Goal: Information Seeking & Learning: Learn about a topic

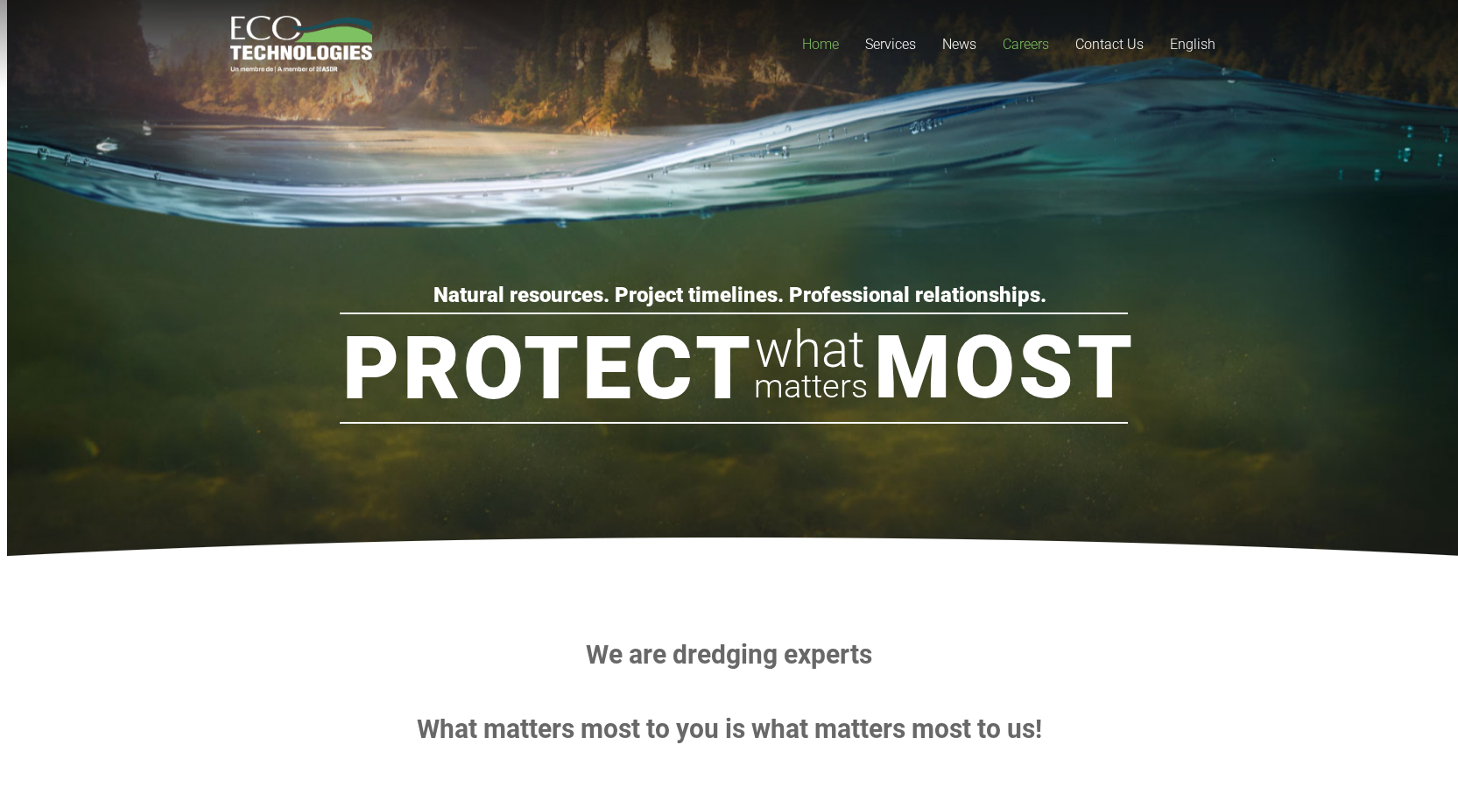
click at [1023, 47] on span "Careers" at bounding box center [1025, 44] width 46 height 17
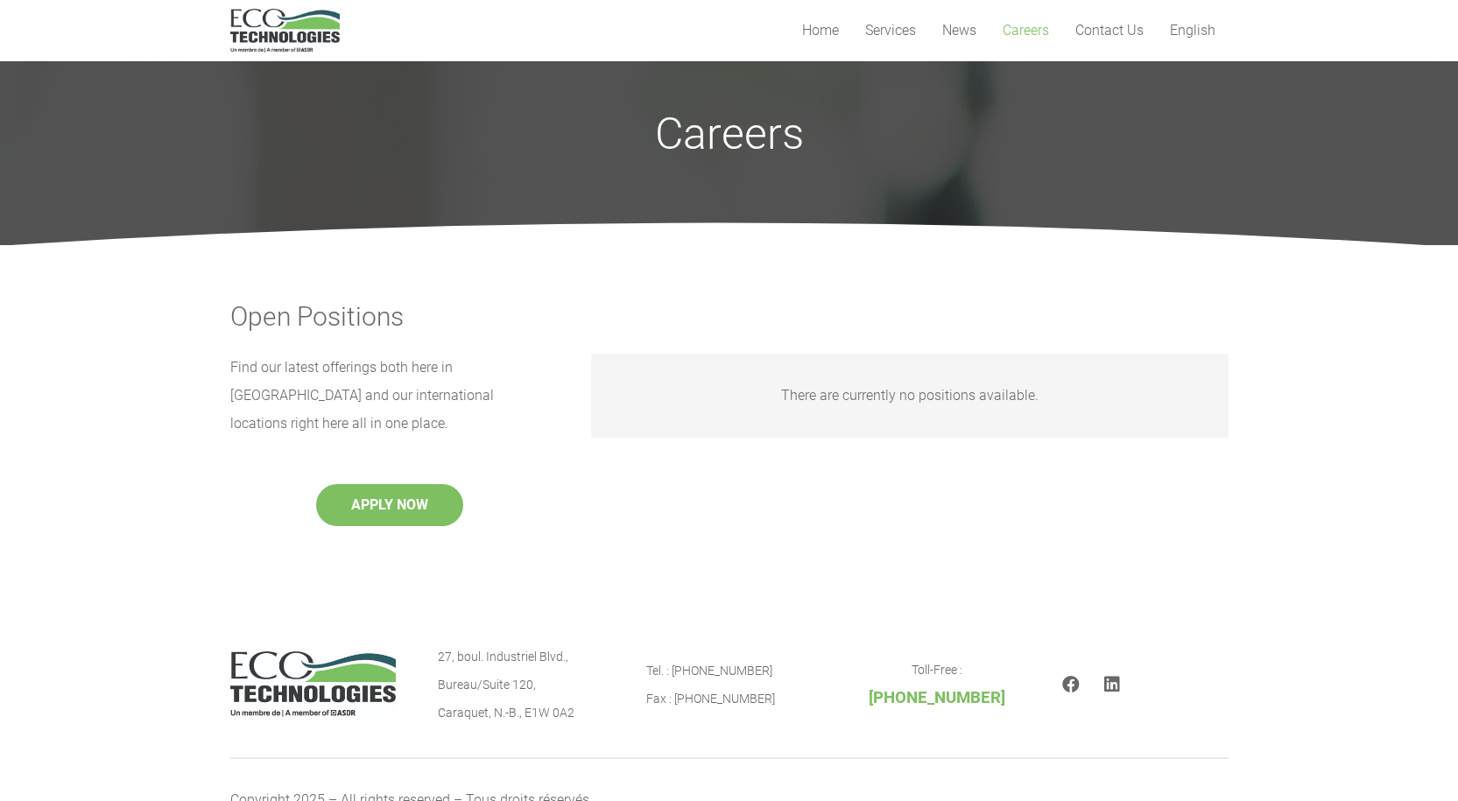
scroll to position [3, 0]
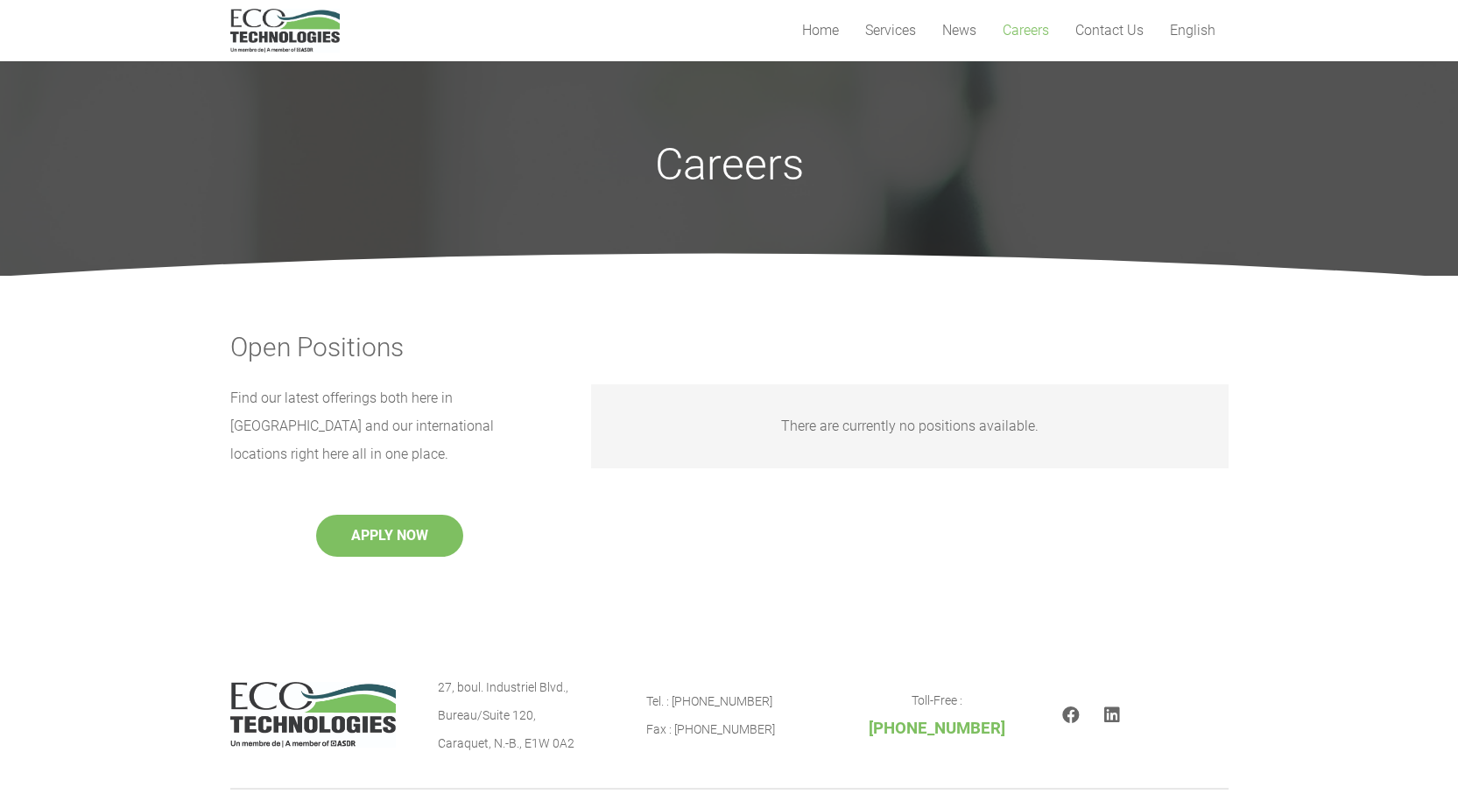
click at [398, 515] on button "APPLY NOW" at bounding box center [389, 536] width 147 height 42
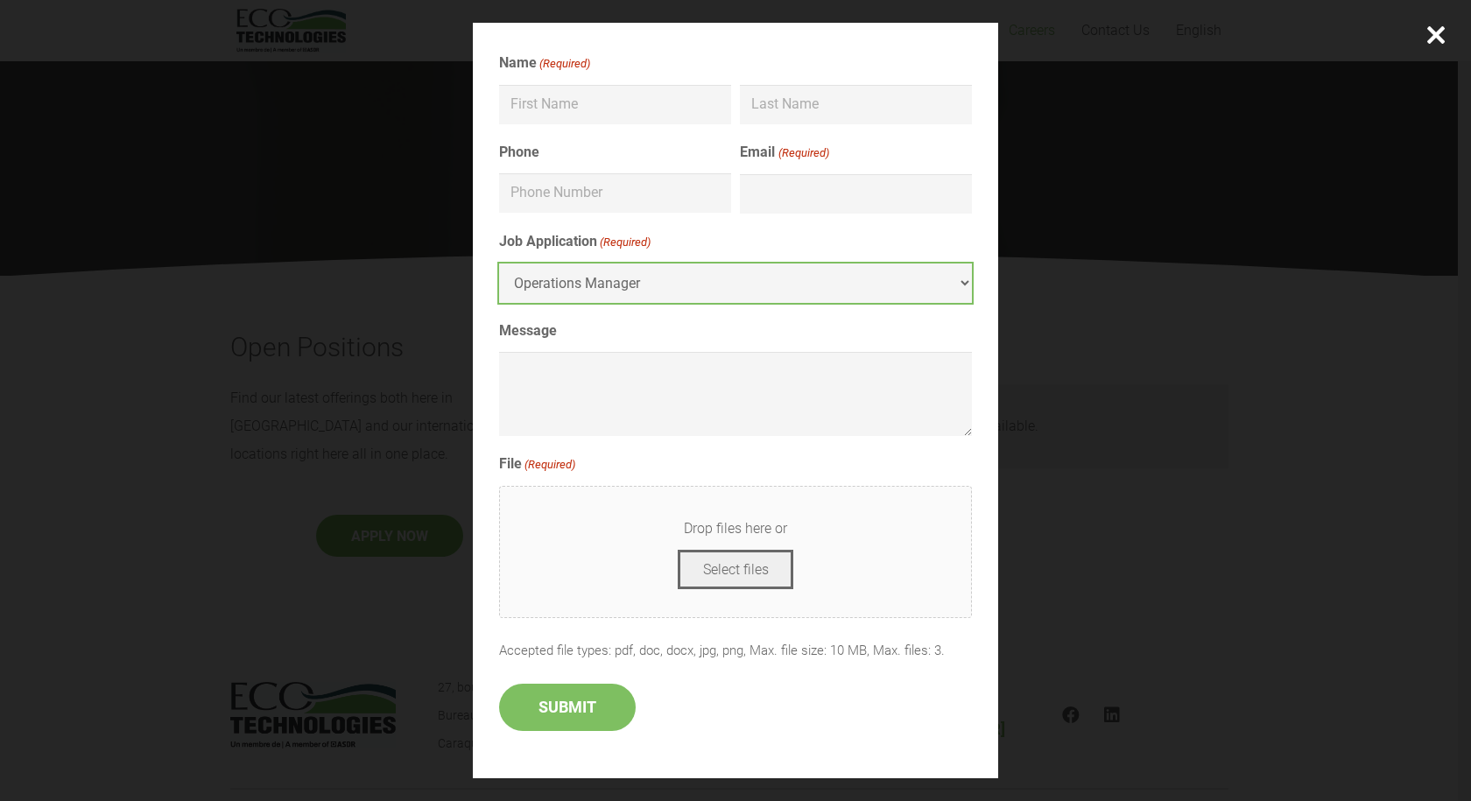
click at [961, 278] on select "Operations Manager" at bounding box center [735, 283] width 473 height 39
click at [955, 284] on select "Operations Manager" at bounding box center [735, 283] width 473 height 39
click at [1427, 30] on div at bounding box center [1436, 35] width 70 height 70
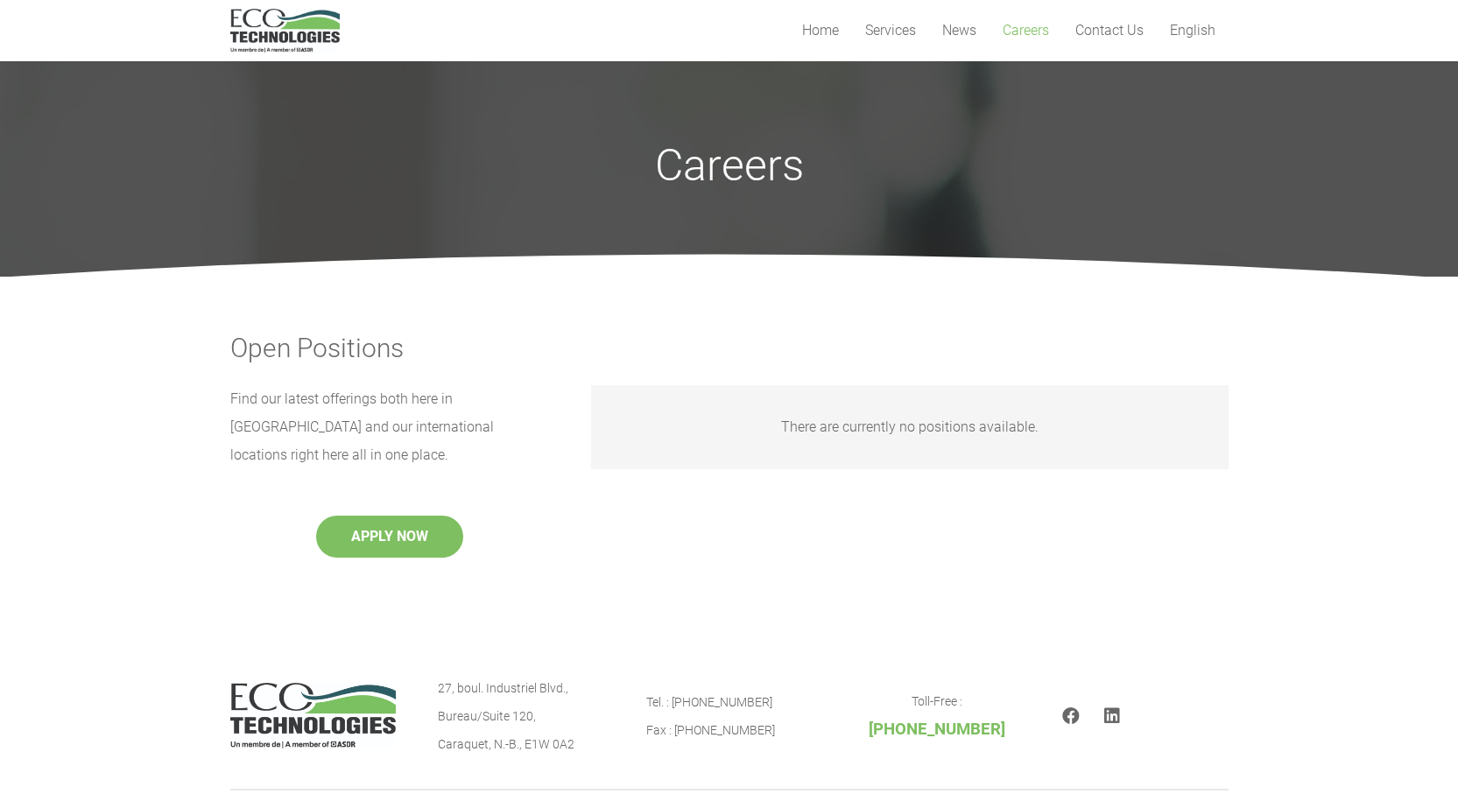
scroll to position [0, 0]
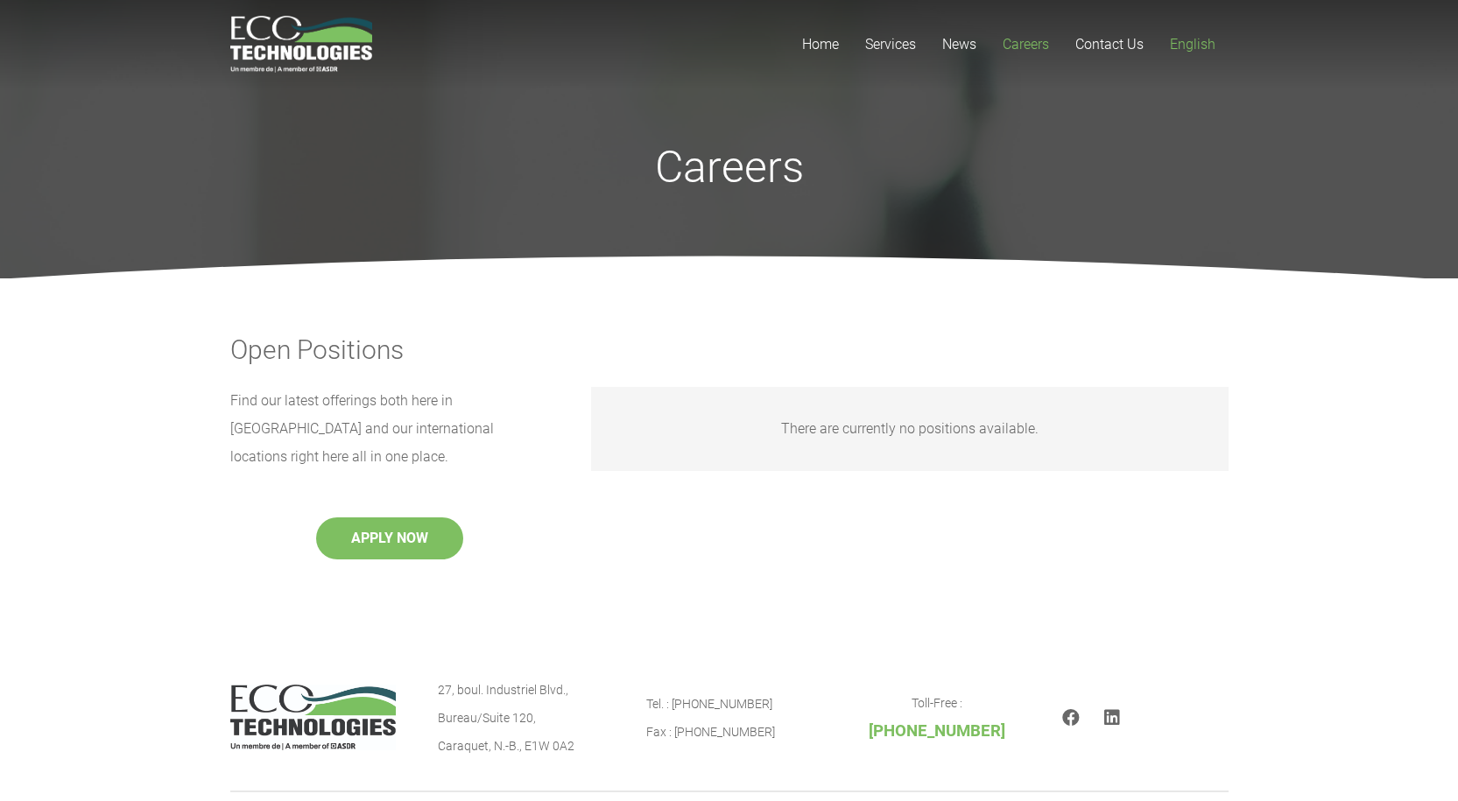
click at [1200, 47] on span "English" at bounding box center [1193, 44] width 46 height 17
click at [1105, 39] on span "Contact Us" at bounding box center [1109, 44] width 68 height 17
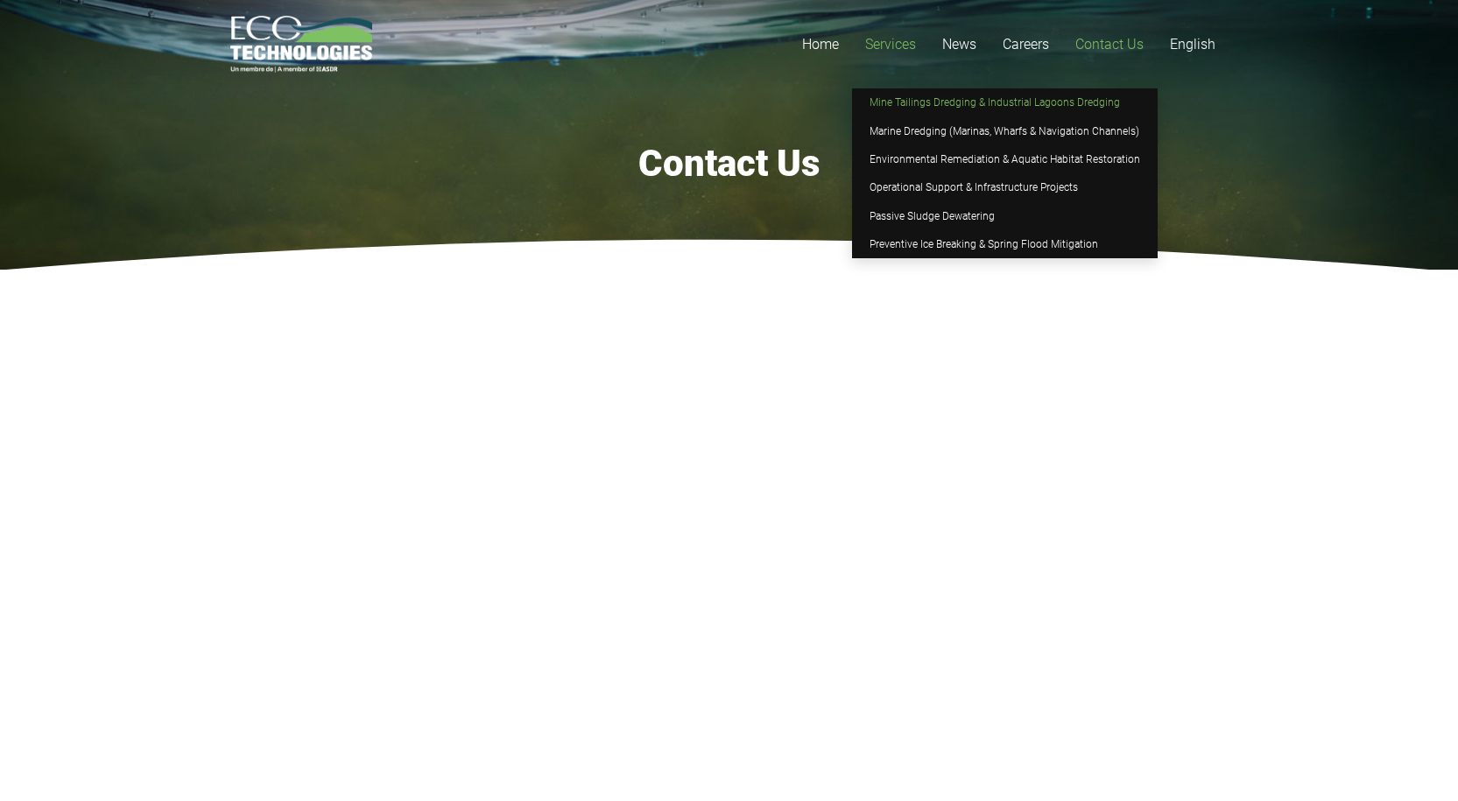
click at [886, 95] on link "Mine Tailings Dredging & Industrial Lagoons Dredging" at bounding box center [1005, 102] width 306 height 28
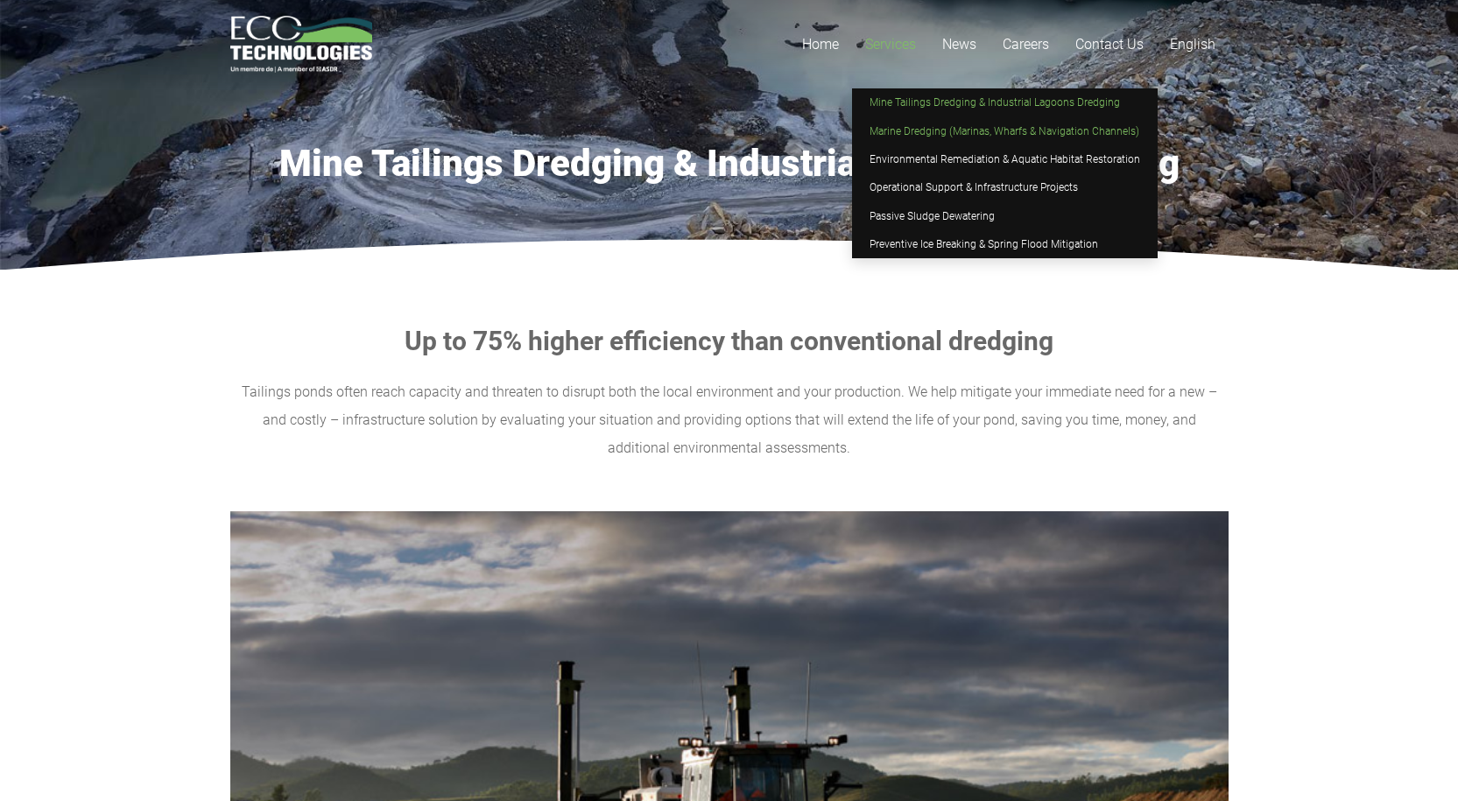
click at [882, 130] on span "Marine Dredging (Marinas, Wharfs & Navigation Channels)" at bounding box center [1004, 131] width 270 height 12
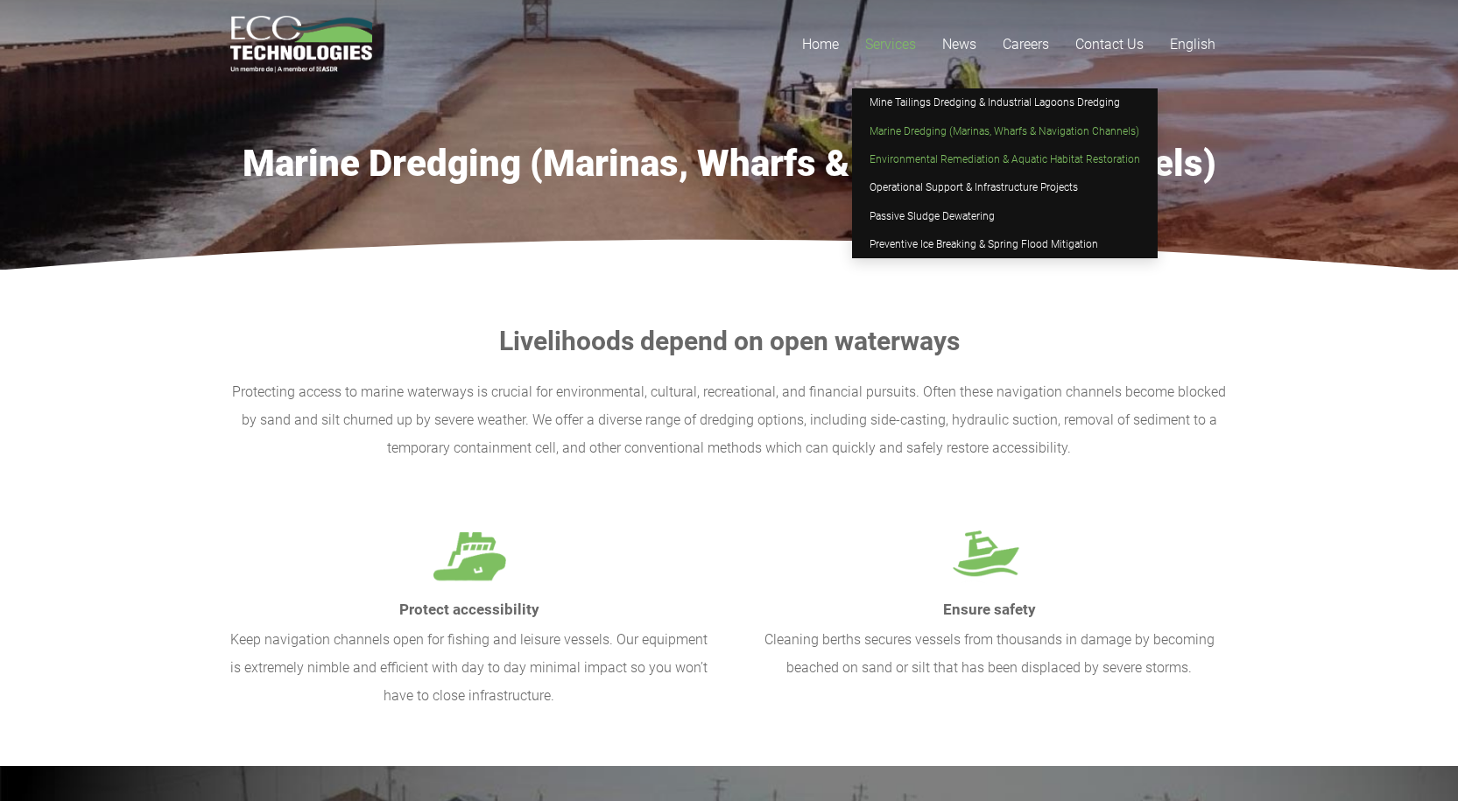
click at [935, 153] on span "Environmental Remediation & Aquatic Habitat Restoration" at bounding box center [1004, 159] width 271 height 12
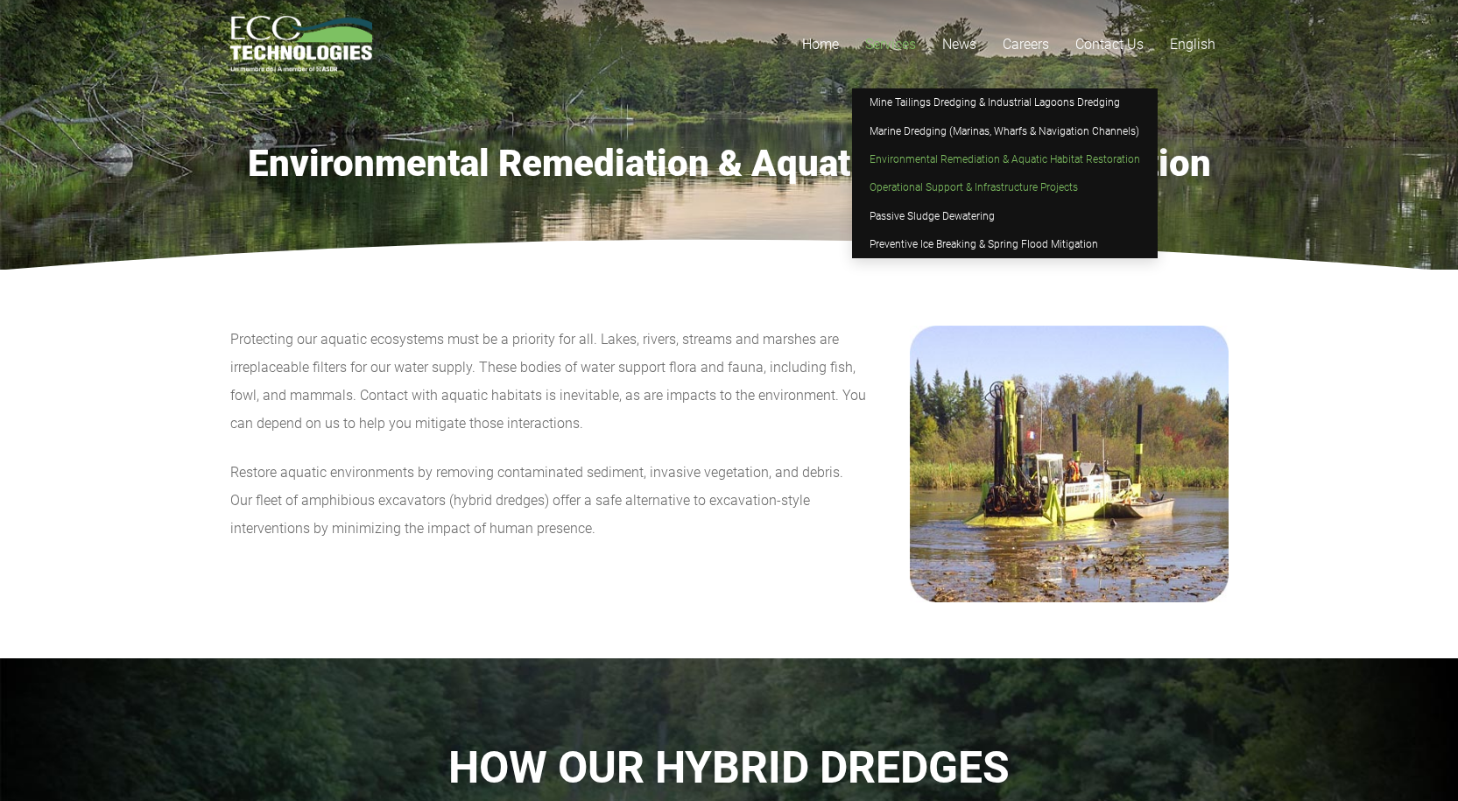
click at [912, 188] on span "Operational Support & Infrastructure Projects" at bounding box center [973, 187] width 208 height 12
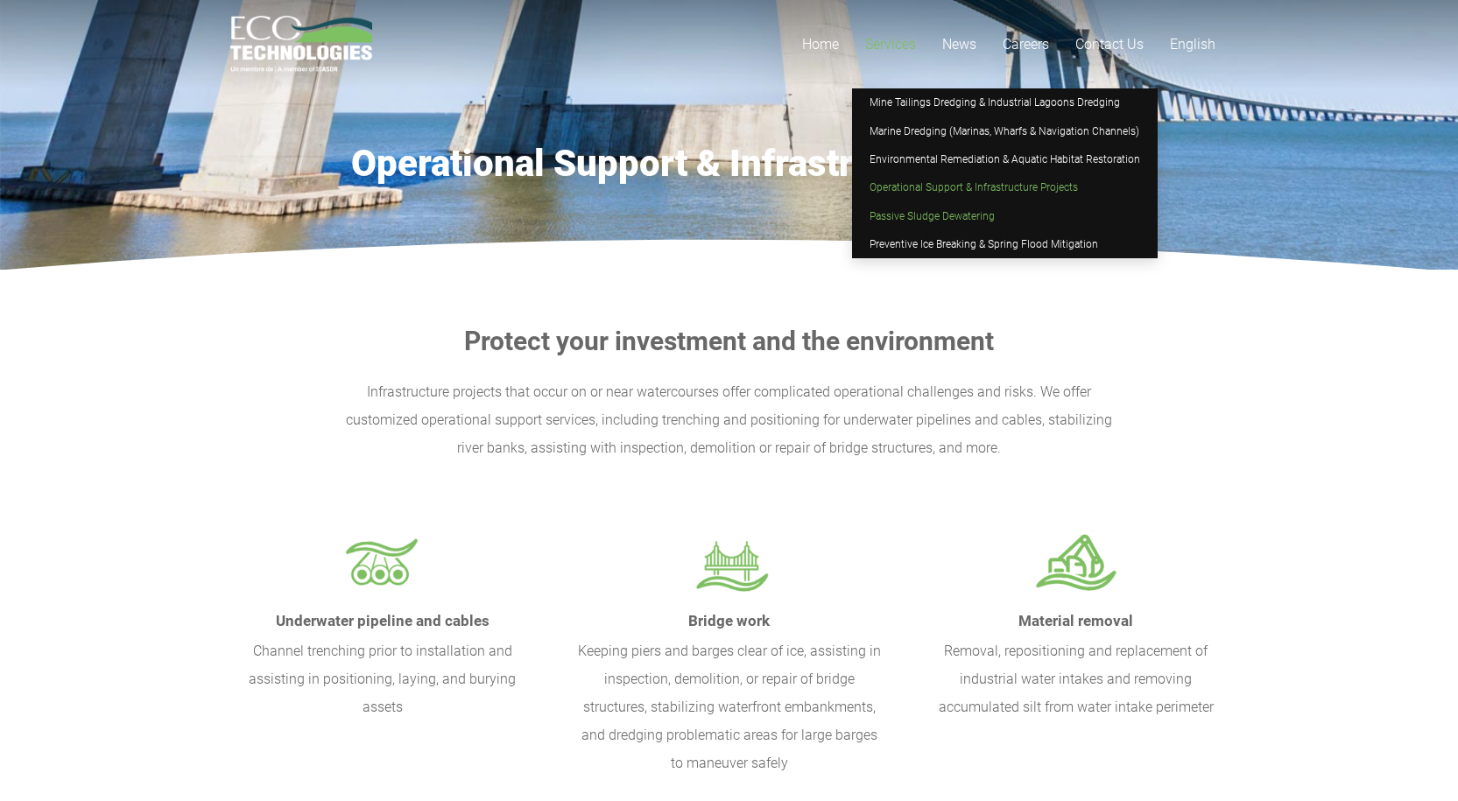
click at [898, 214] on span "Passive Sludge Dewatering" at bounding box center [931, 216] width 125 height 12
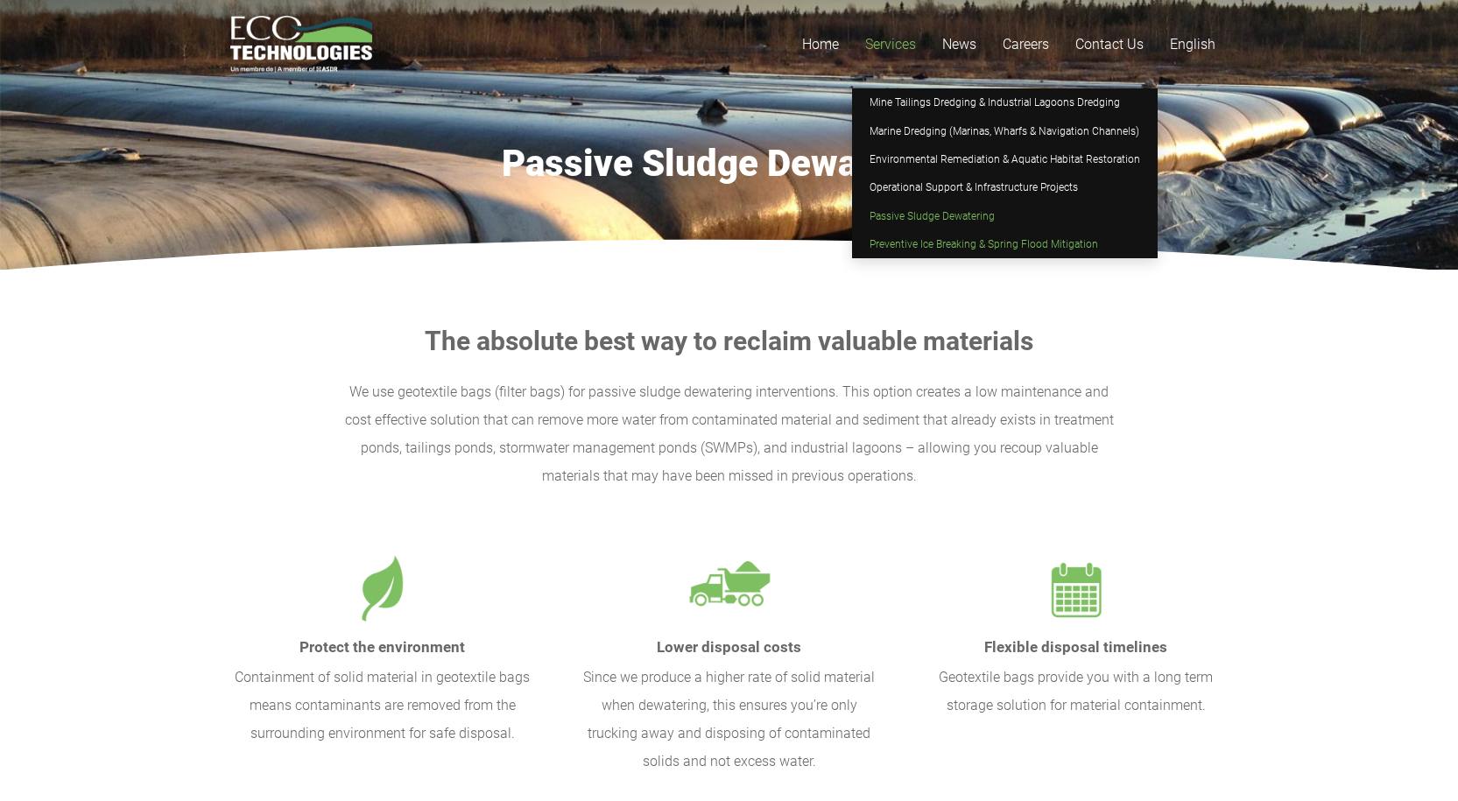
click at [914, 236] on link "Preventive Ice Breaking & Spring Flood Mitigation" at bounding box center [1005, 244] width 306 height 28
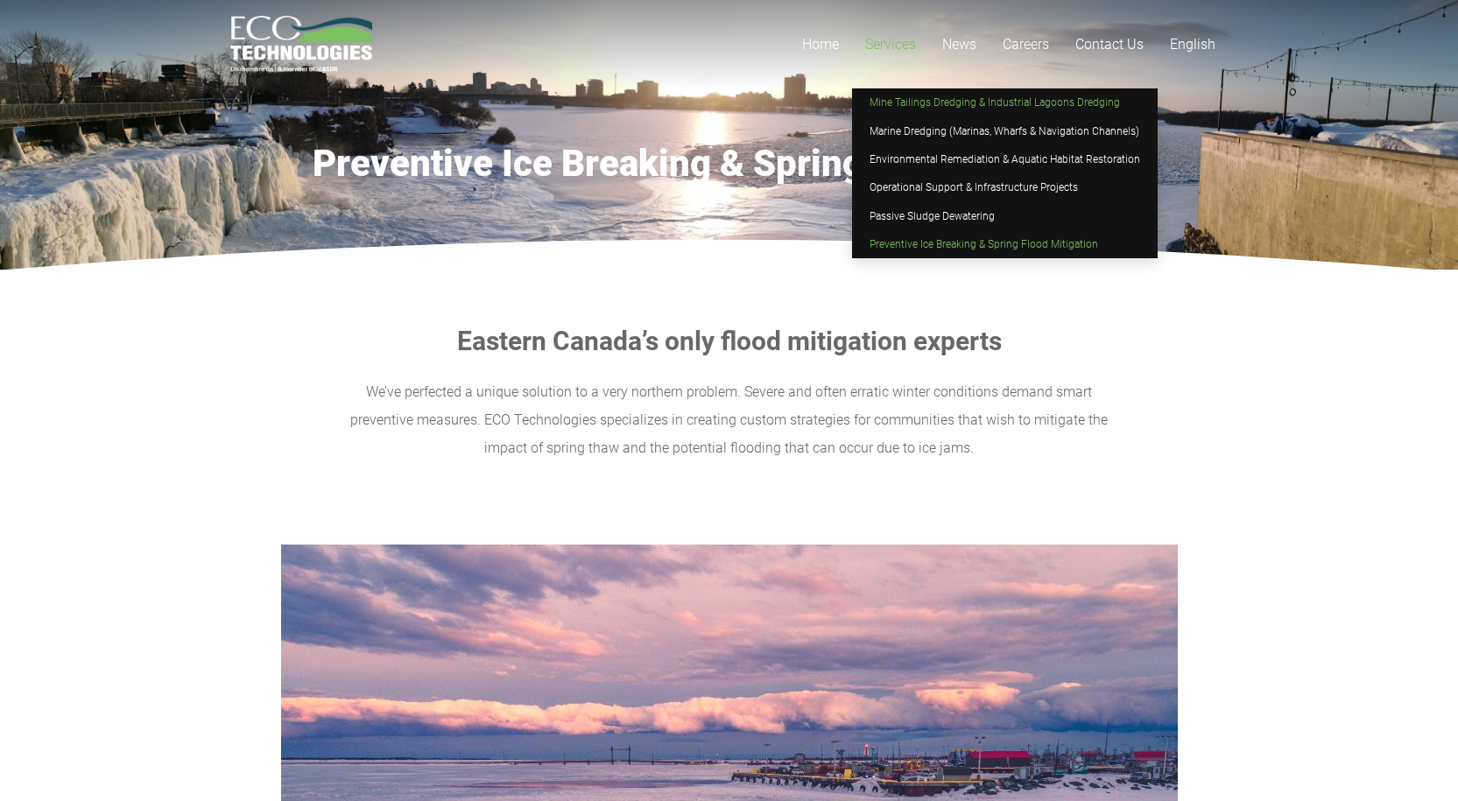
click at [893, 102] on span "Mine Tailings Dredging & Industrial Lagoons Dredging" at bounding box center [994, 102] width 250 height 12
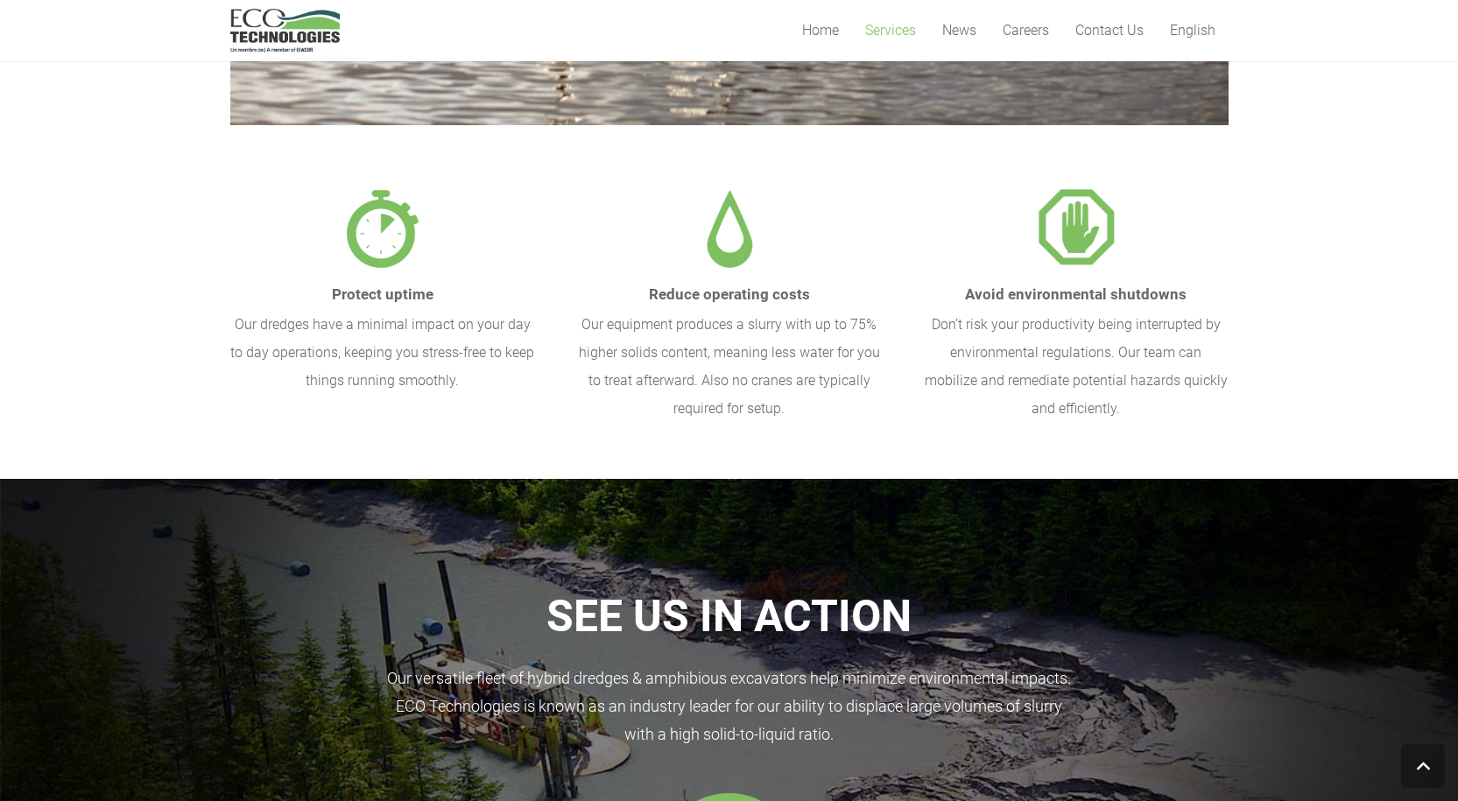
scroll to position [438, 0]
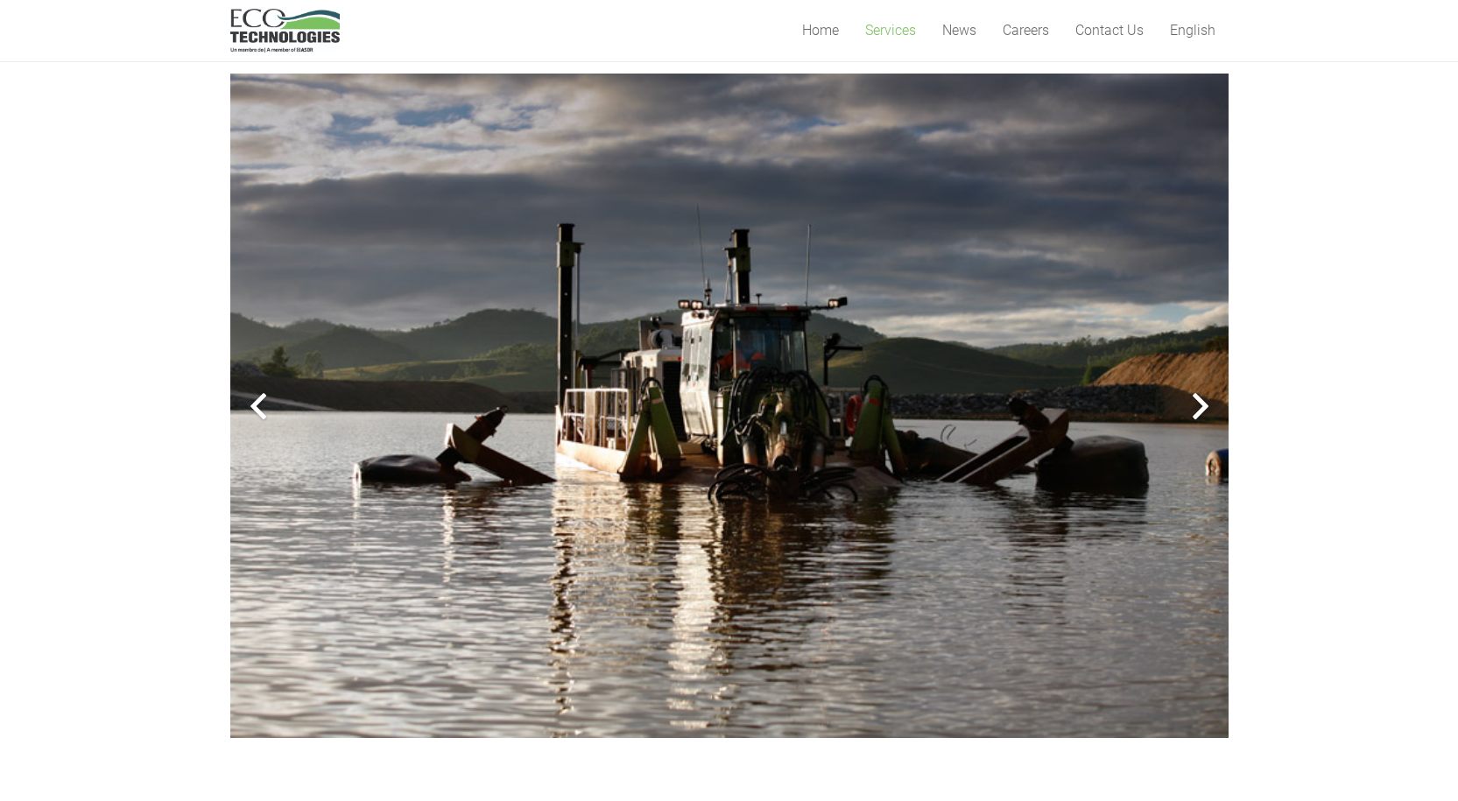
click at [1201, 412] on div at bounding box center [1200, 406] width 56 height 56
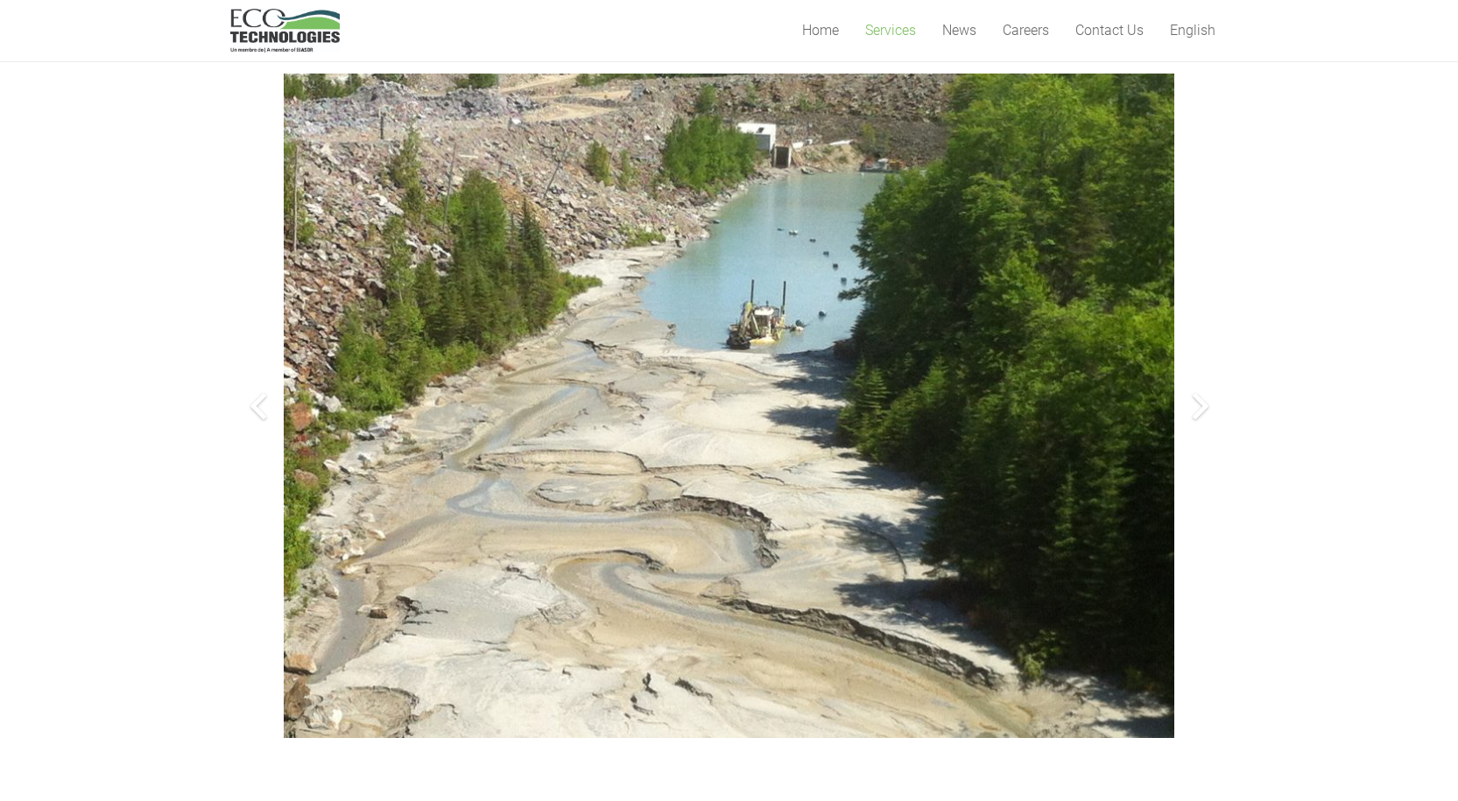
click at [1192, 402] on div at bounding box center [1200, 406] width 56 height 56
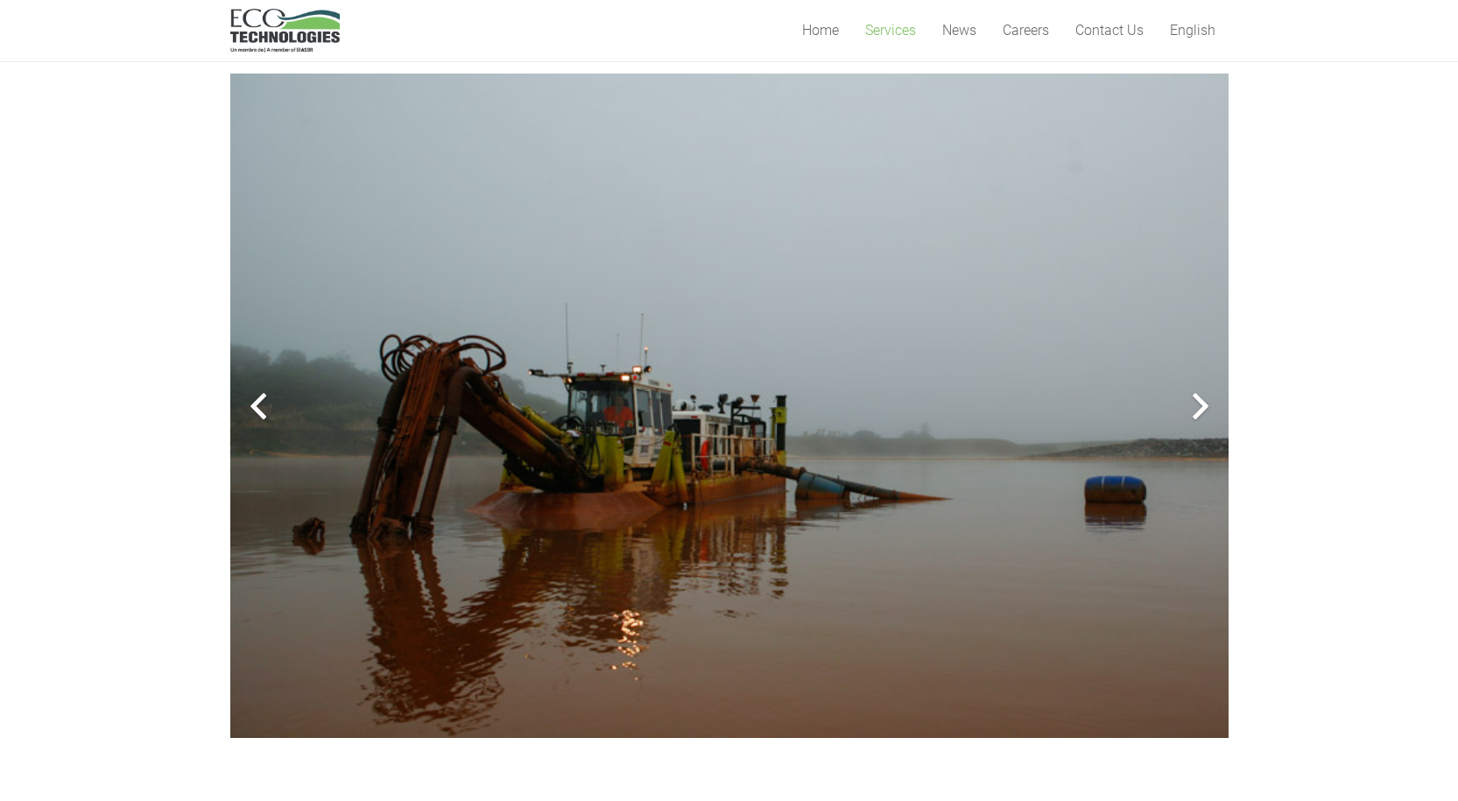
click at [1199, 408] on div at bounding box center [1200, 406] width 56 height 56
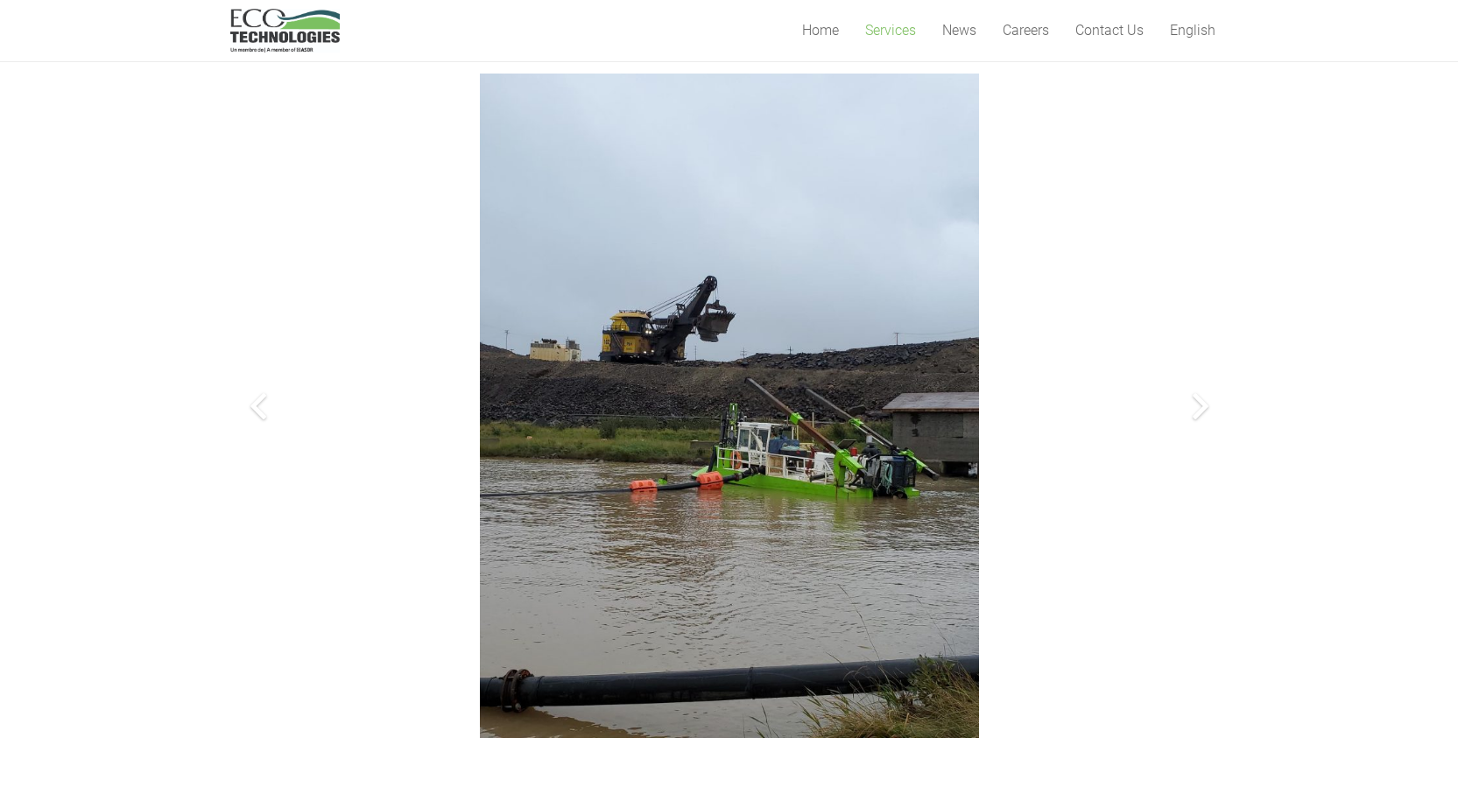
click at [1197, 411] on div at bounding box center [1200, 406] width 56 height 56
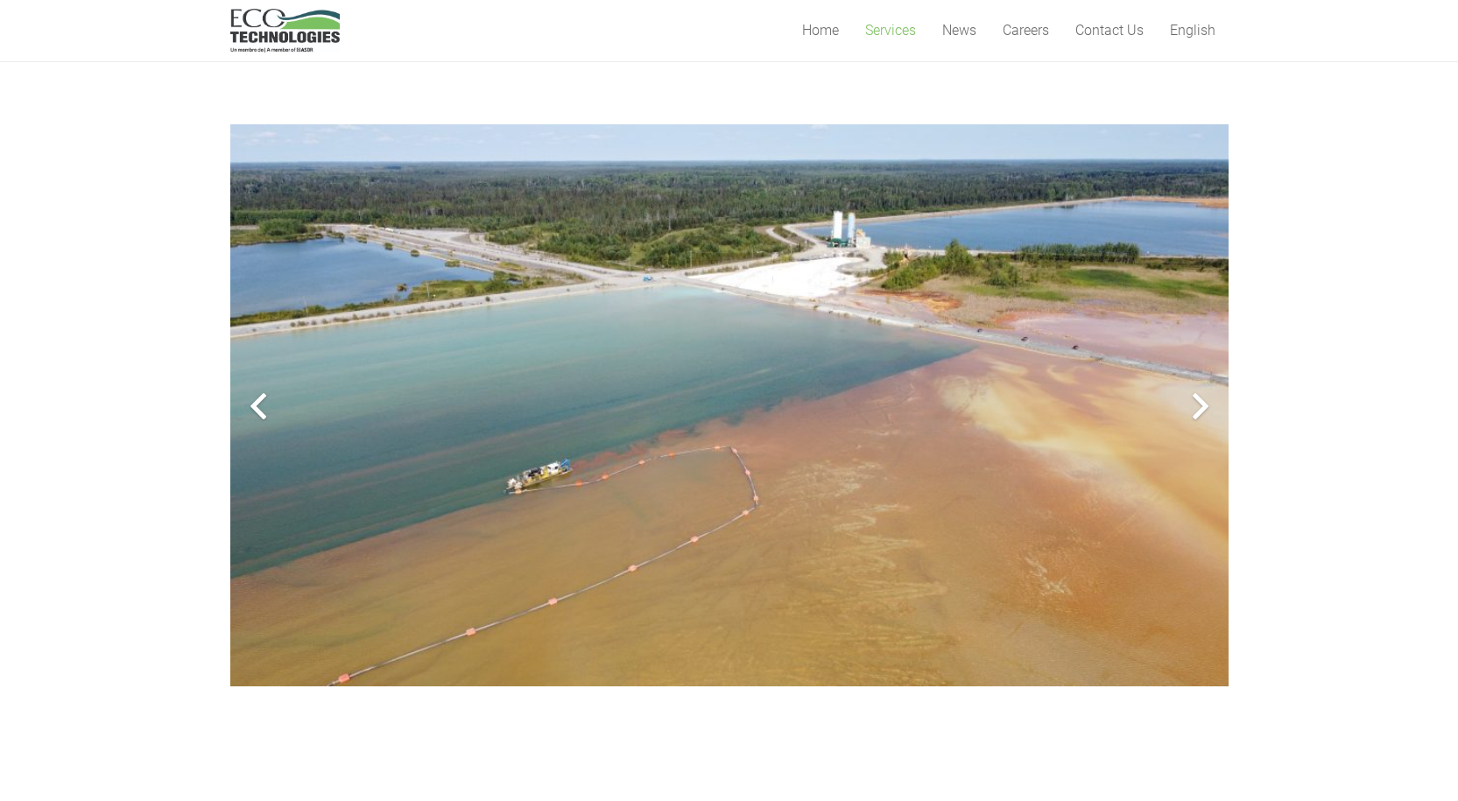
click at [261, 409] on div at bounding box center [258, 406] width 56 height 56
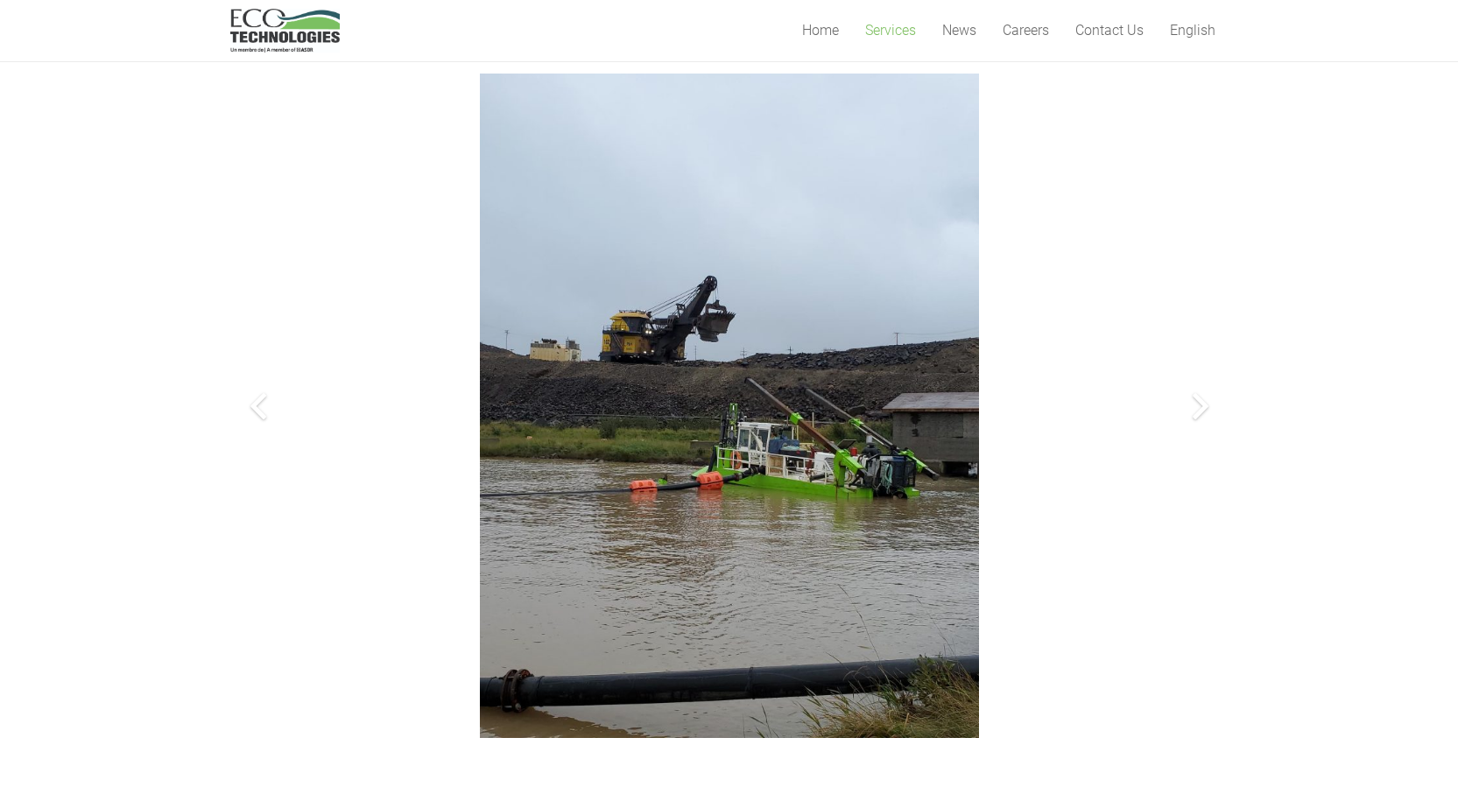
click at [1208, 412] on div at bounding box center [1200, 406] width 56 height 56
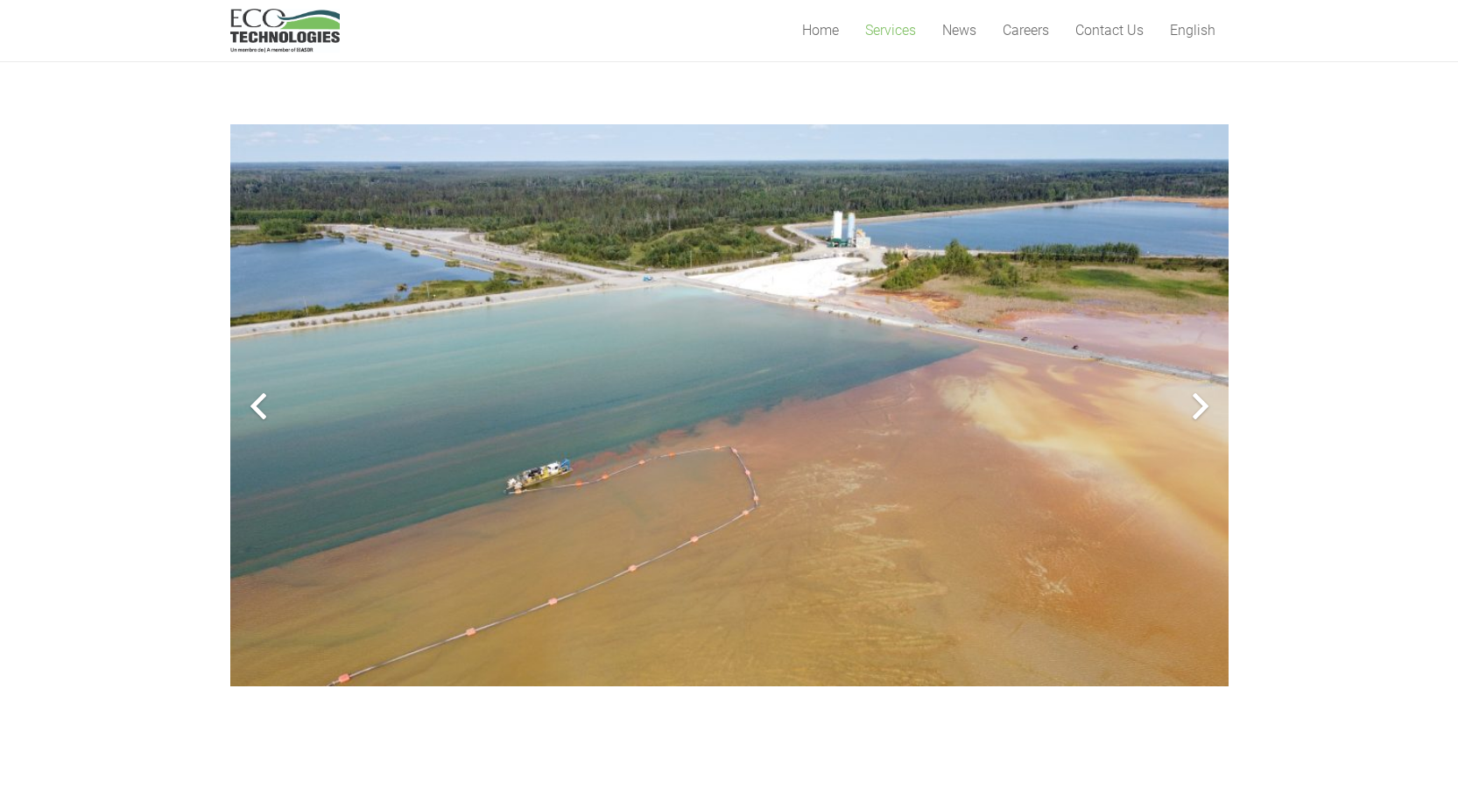
click at [1206, 412] on div at bounding box center [1200, 406] width 56 height 56
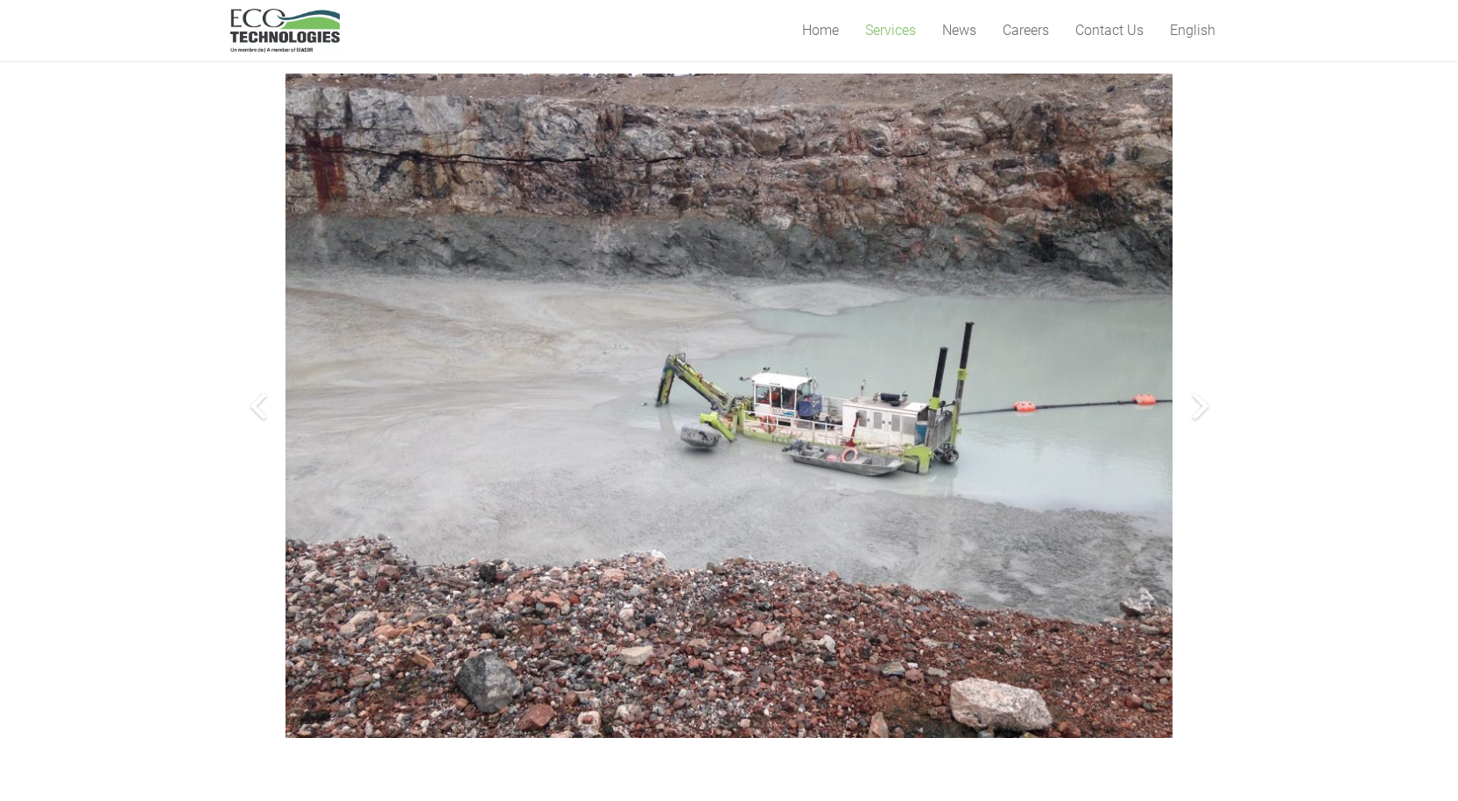
click at [1197, 413] on div at bounding box center [1200, 406] width 56 height 56
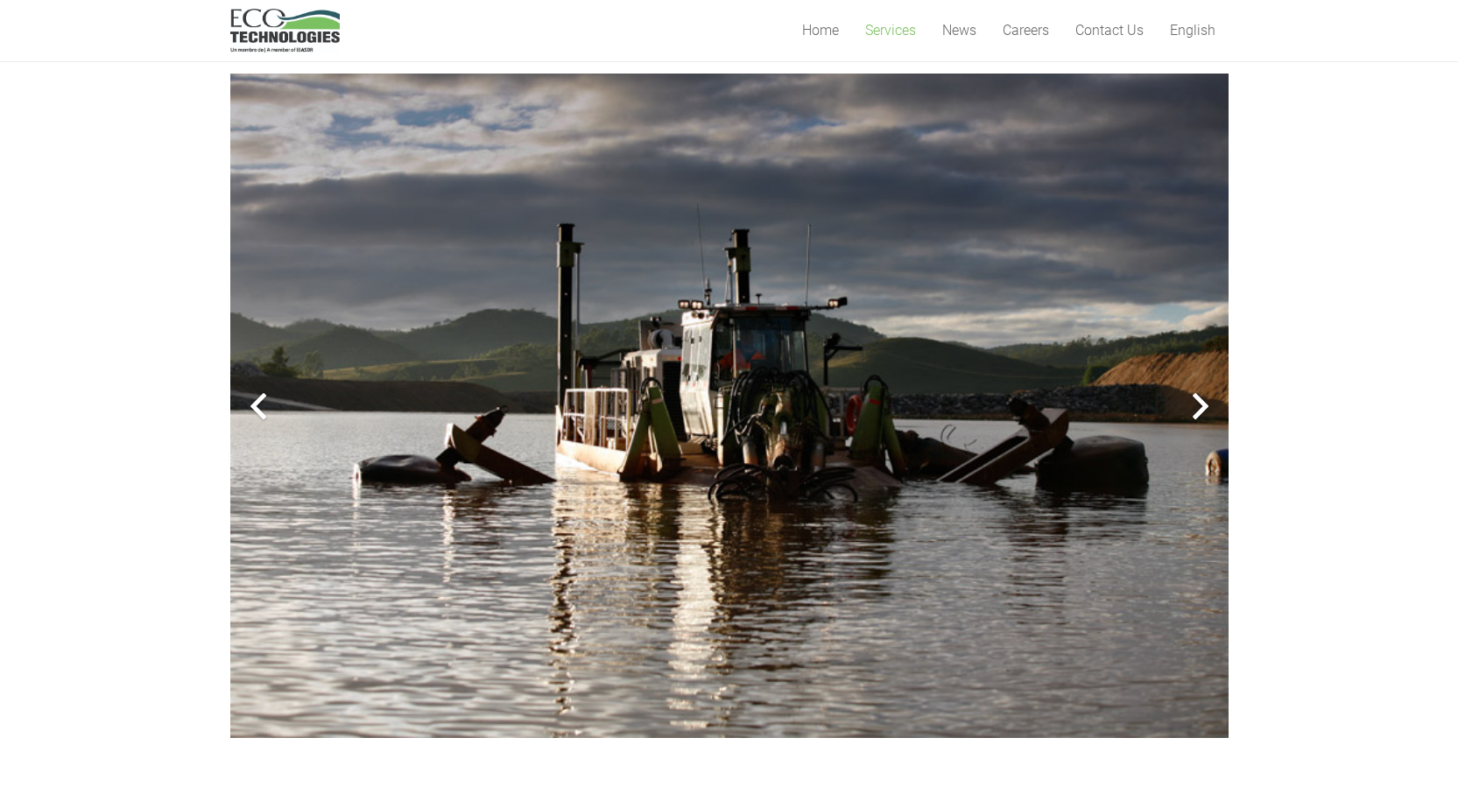
click at [1197, 412] on div at bounding box center [1200, 406] width 56 height 56
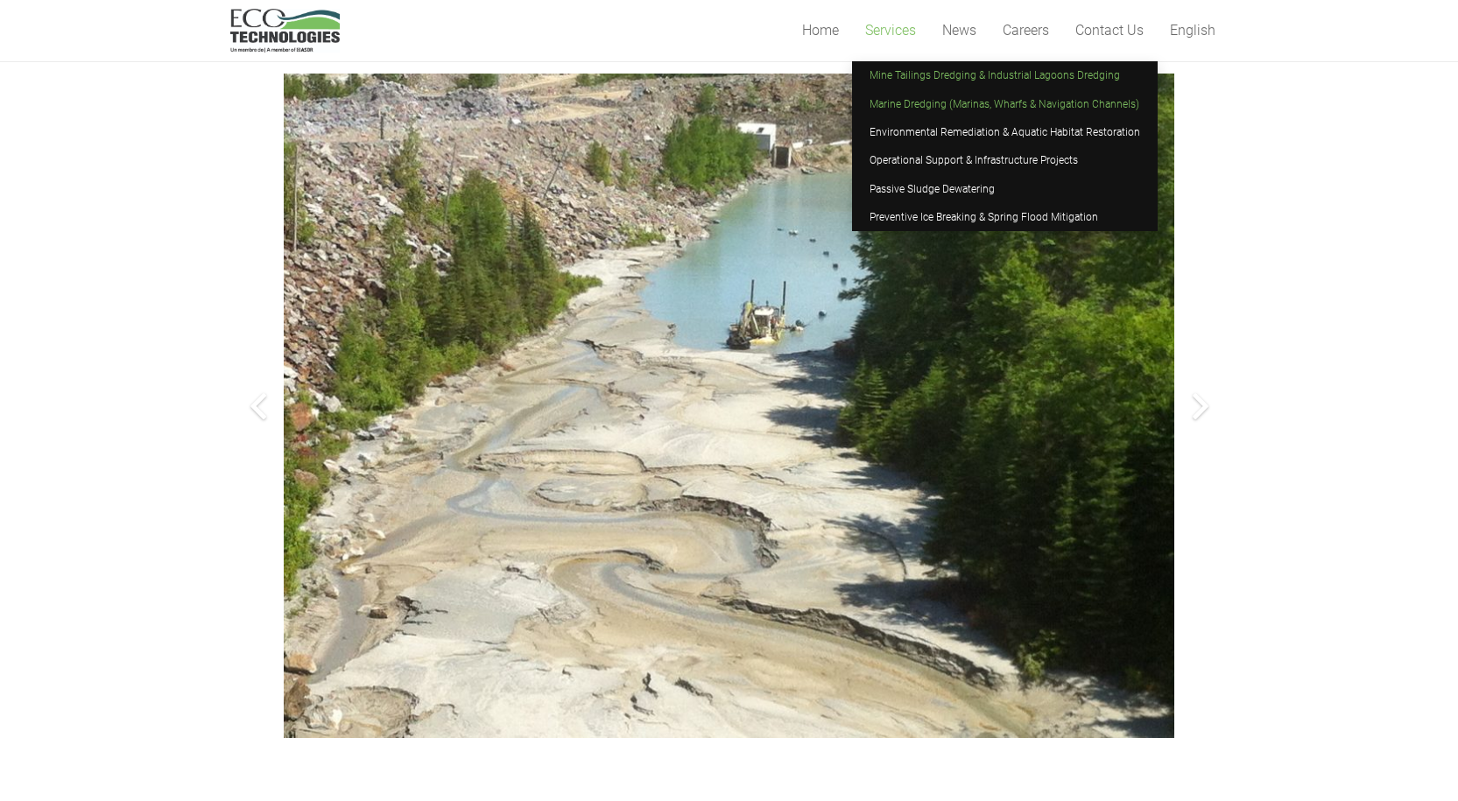
click at [914, 104] on span "Marine Dredging (Marinas, Wharfs & Navigation Channels)" at bounding box center [1004, 104] width 270 height 12
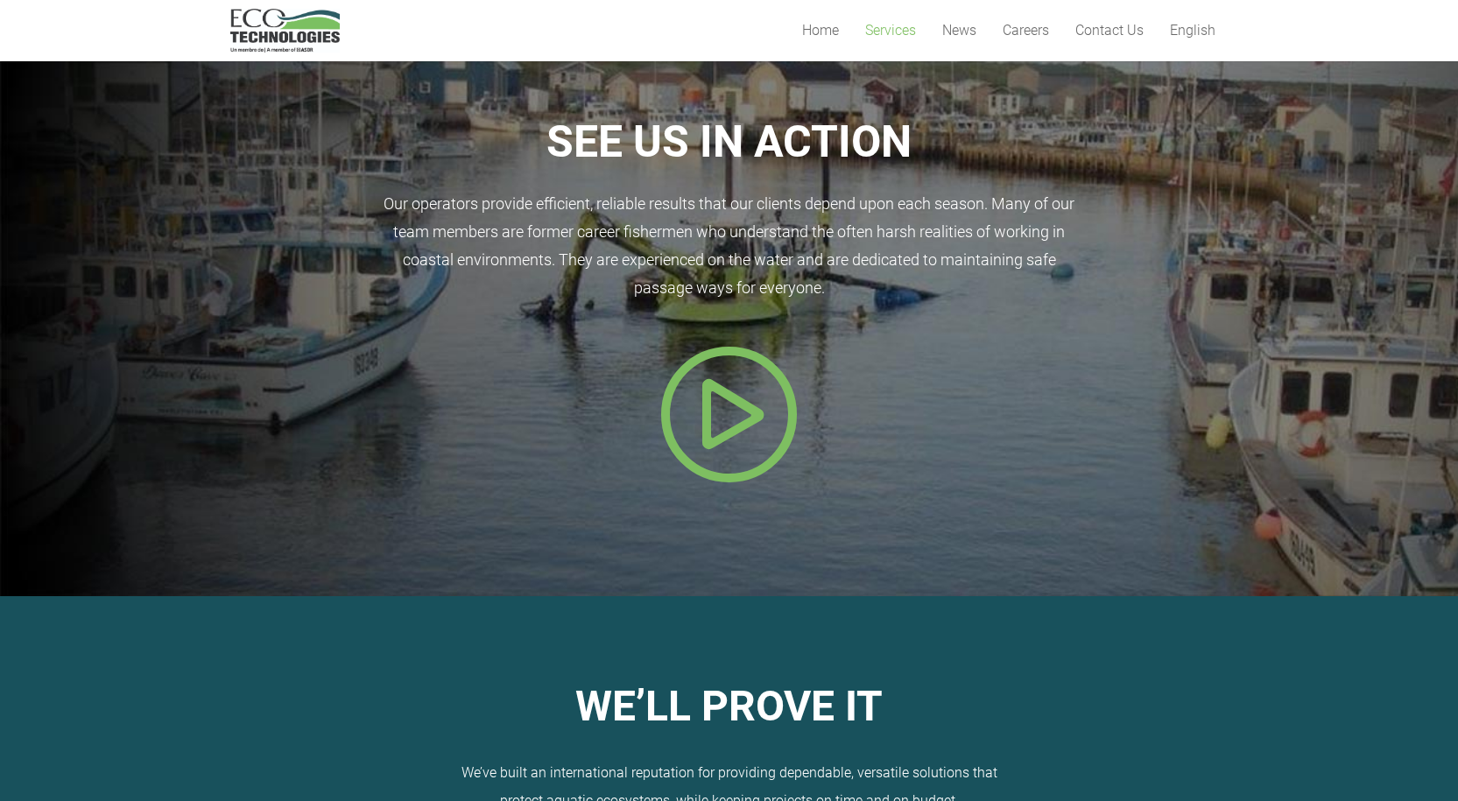
scroll to position [788, 0]
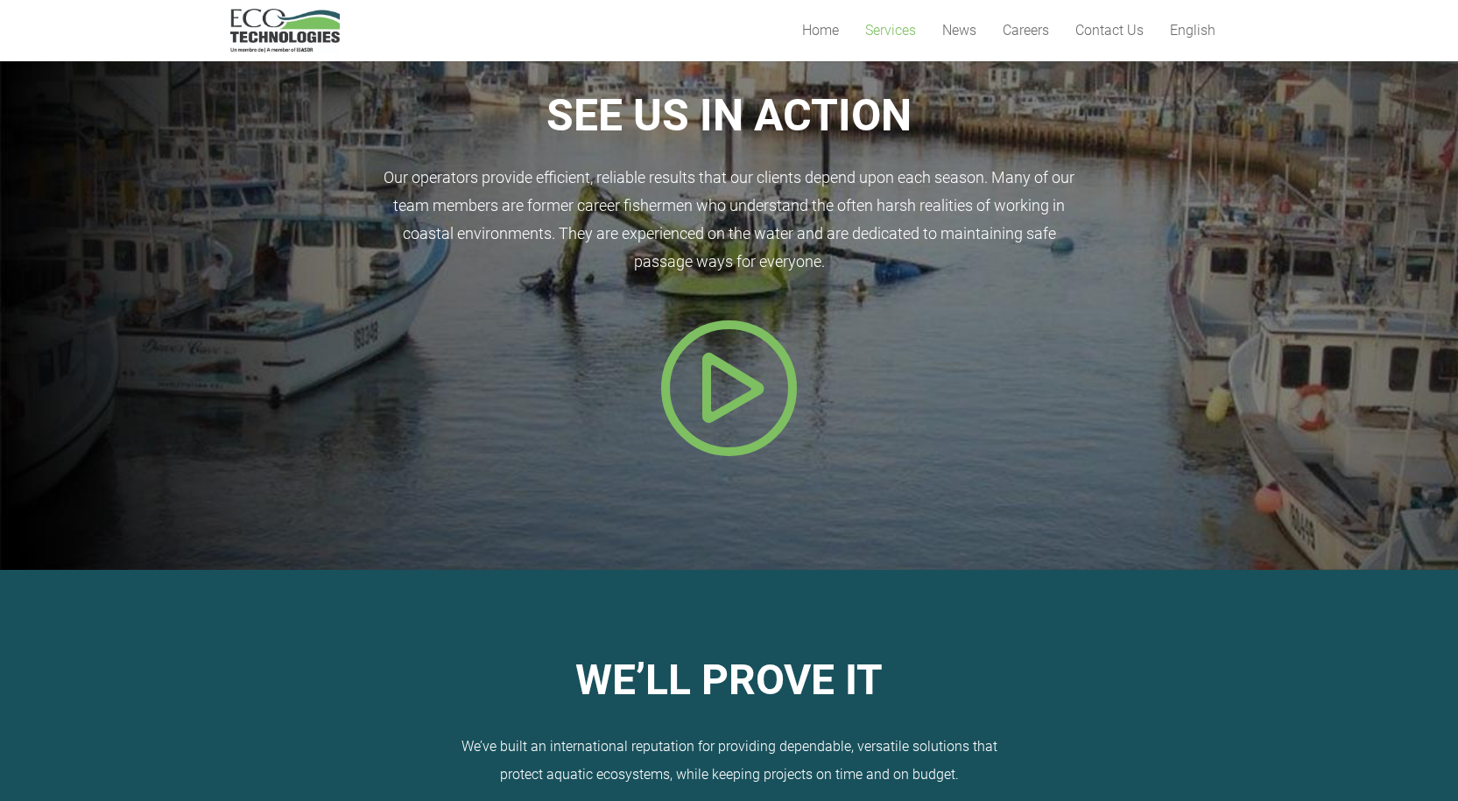
click at [726, 389] on icon "Popup" at bounding box center [729, 388] width 140 height 140
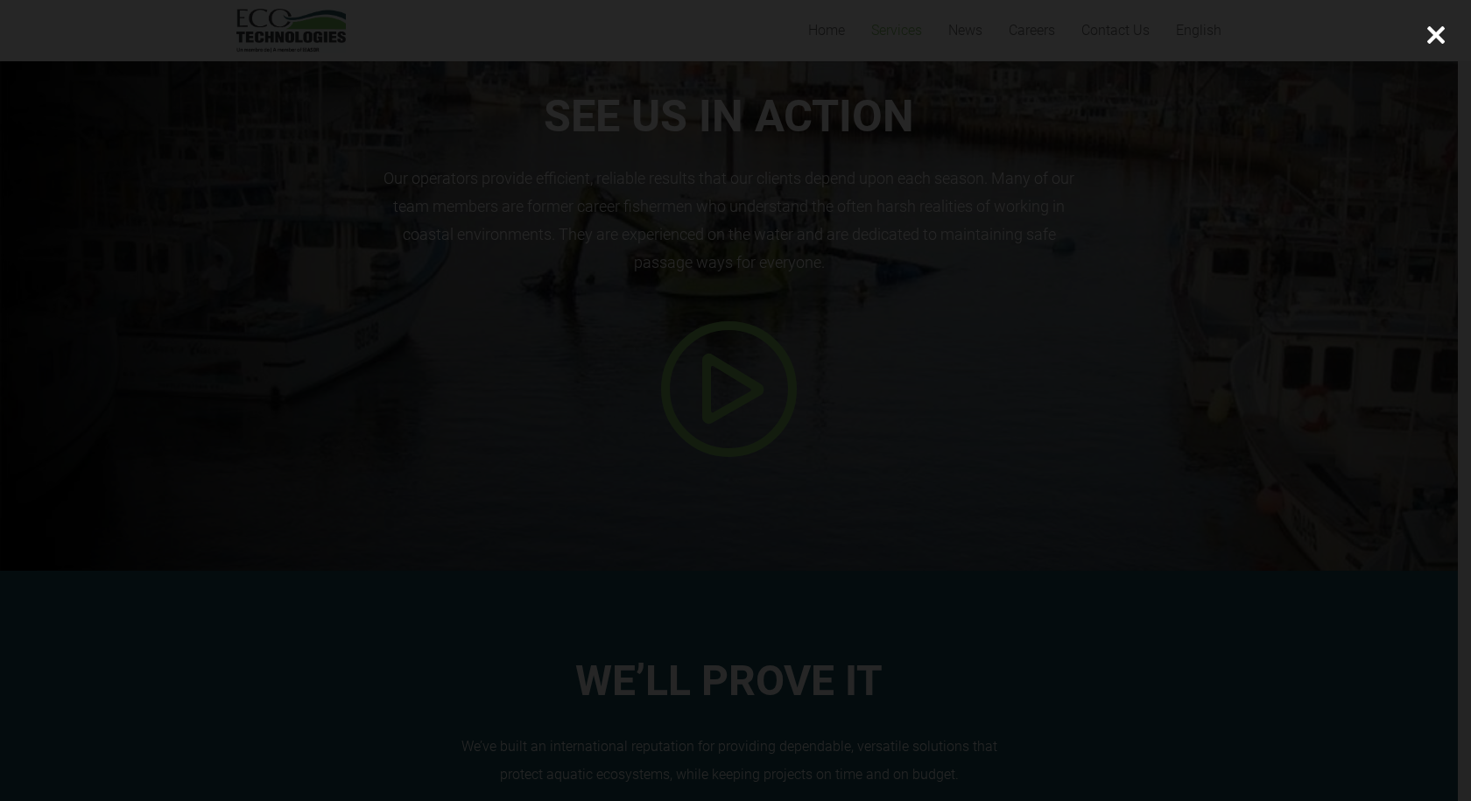
click at [1436, 23] on div at bounding box center [1436, 35] width 70 height 70
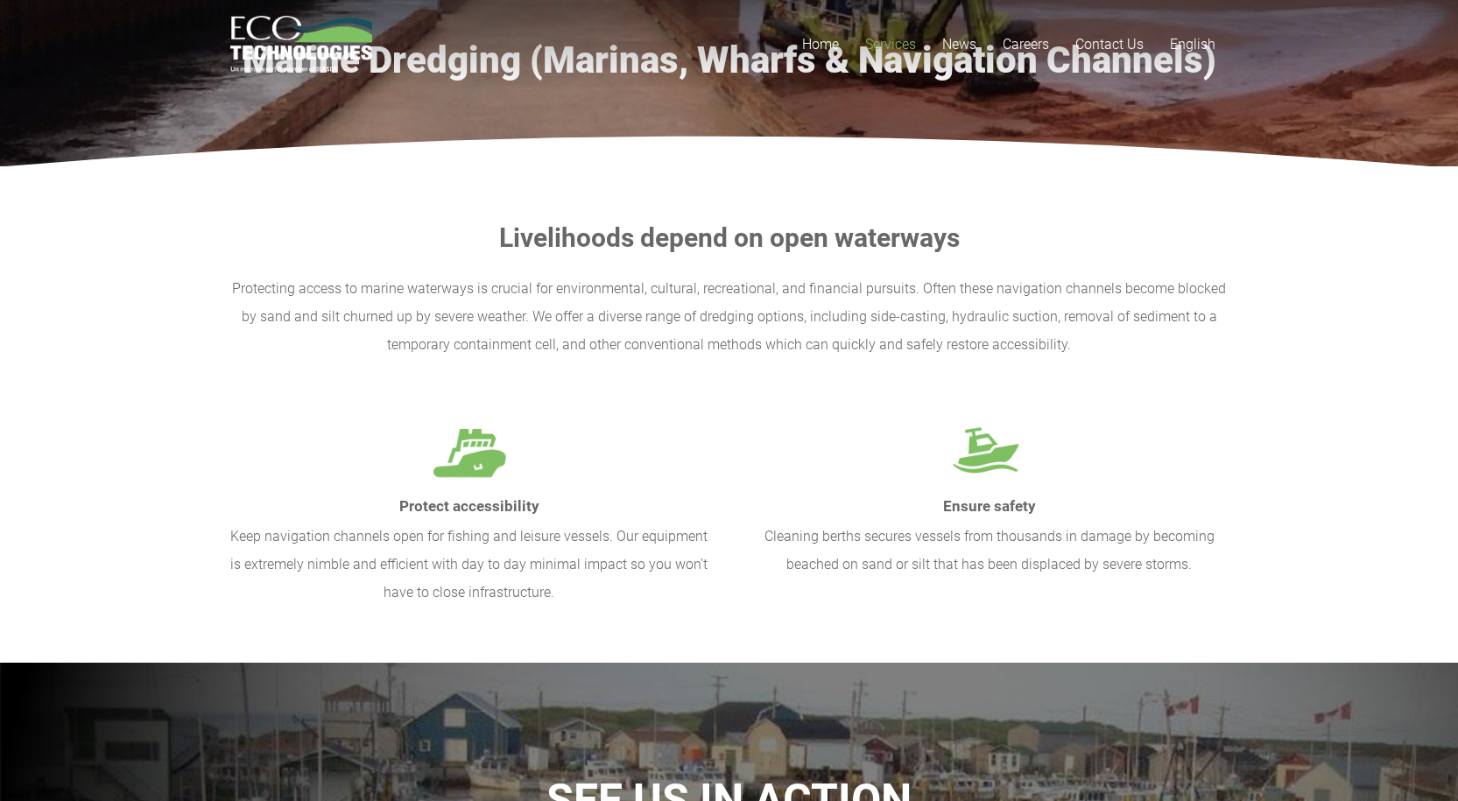
scroll to position [0, 0]
